Goal: Task Accomplishment & Management: Manage account settings

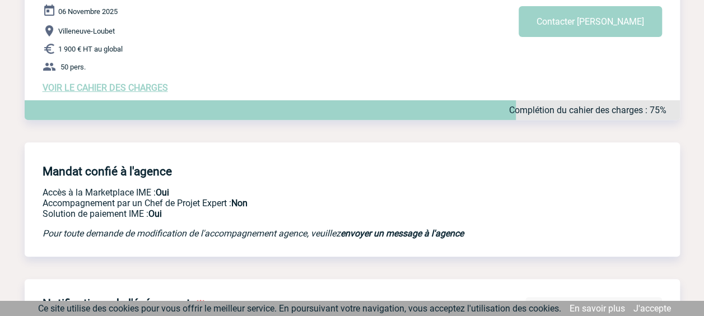
scroll to position [150, 0]
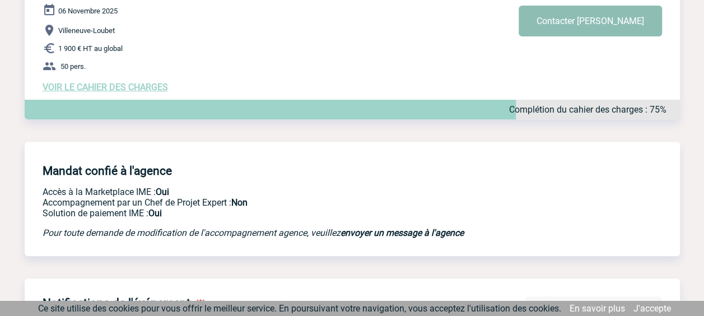
click at [623, 23] on button "Contacter Melissa" at bounding box center [590, 21] width 143 height 31
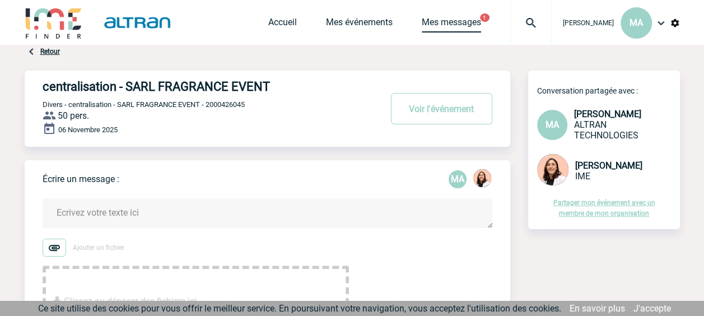
click at [452, 23] on link "Mes messages" at bounding box center [451, 25] width 59 height 16
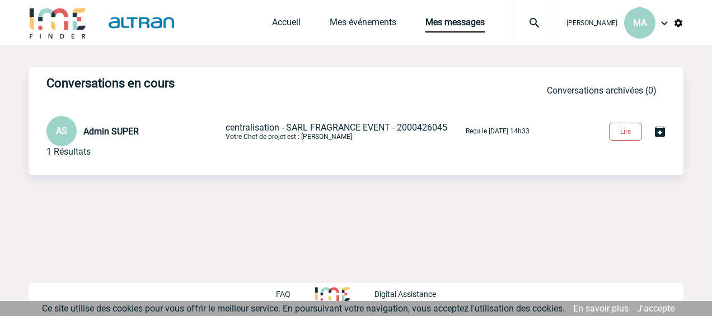
click at [617, 128] on button "Lire" at bounding box center [625, 132] width 33 height 18
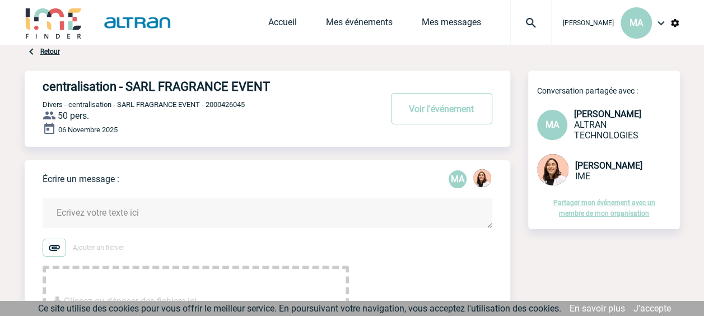
scroll to position [3, 0]
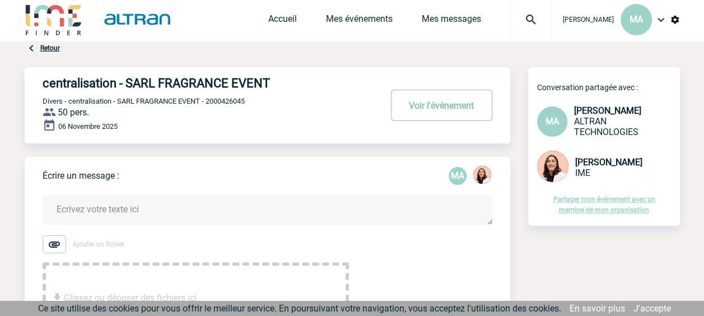
click at [440, 102] on button "Voir l'événement" at bounding box center [441, 105] width 101 height 31
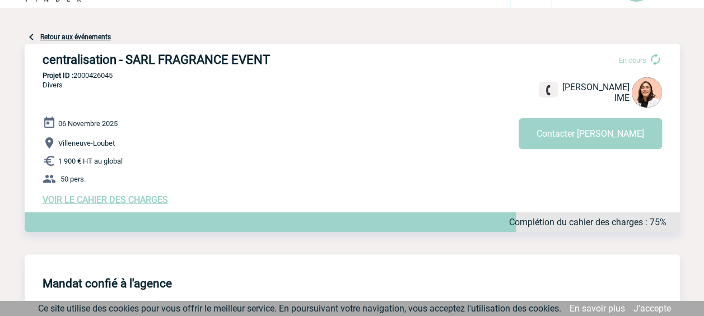
scroll to position [38, 0]
click at [102, 201] on span "VOIR LE CAHIER DES CHARGES" at bounding box center [105, 199] width 125 height 11
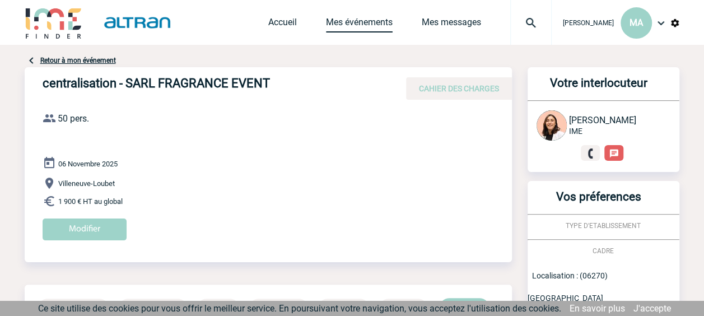
click at [356, 17] on link "Mes événements" at bounding box center [359, 25] width 67 height 16
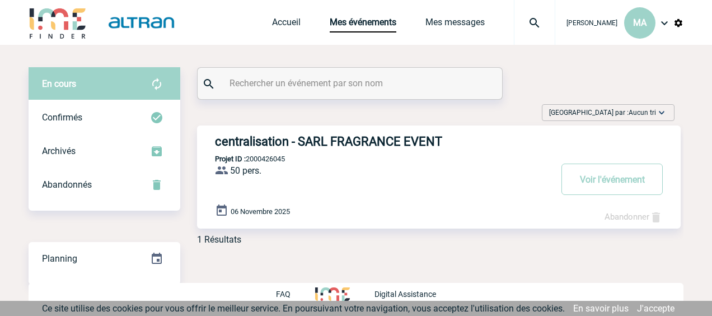
click at [381, 141] on h3 "centralisation - SARL FRAGRANCE EVENT" at bounding box center [383, 141] width 336 height 14
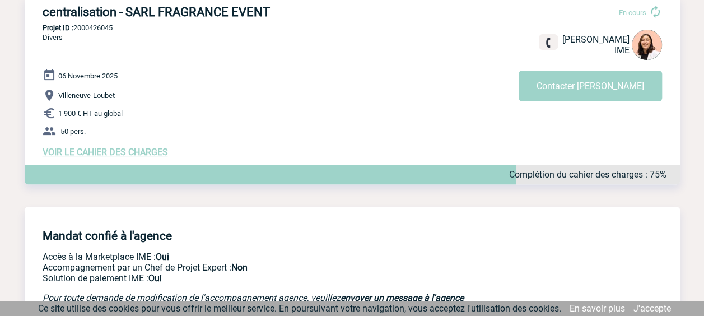
scroll to position [86, 0]
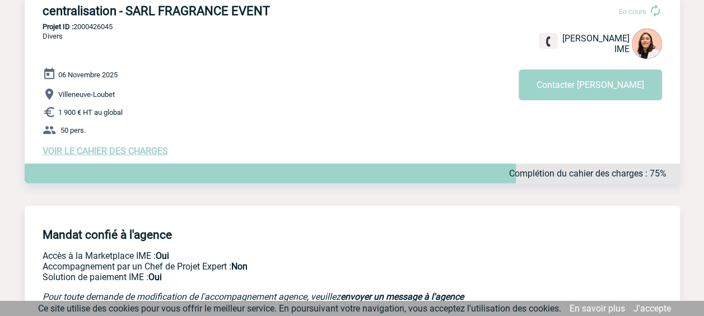
click at [96, 152] on span "VOIR LE CAHIER DES CHARGES" at bounding box center [105, 151] width 125 height 11
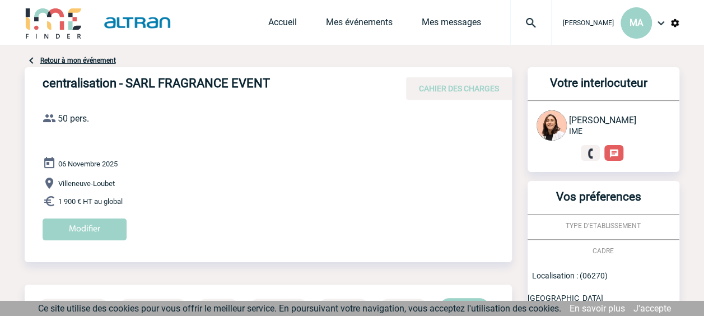
click at [76, 58] on link "Retour à mon événement" at bounding box center [78, 61] width 76 height 8
